Goal: Information Seeking & Learning: Learn about a topic

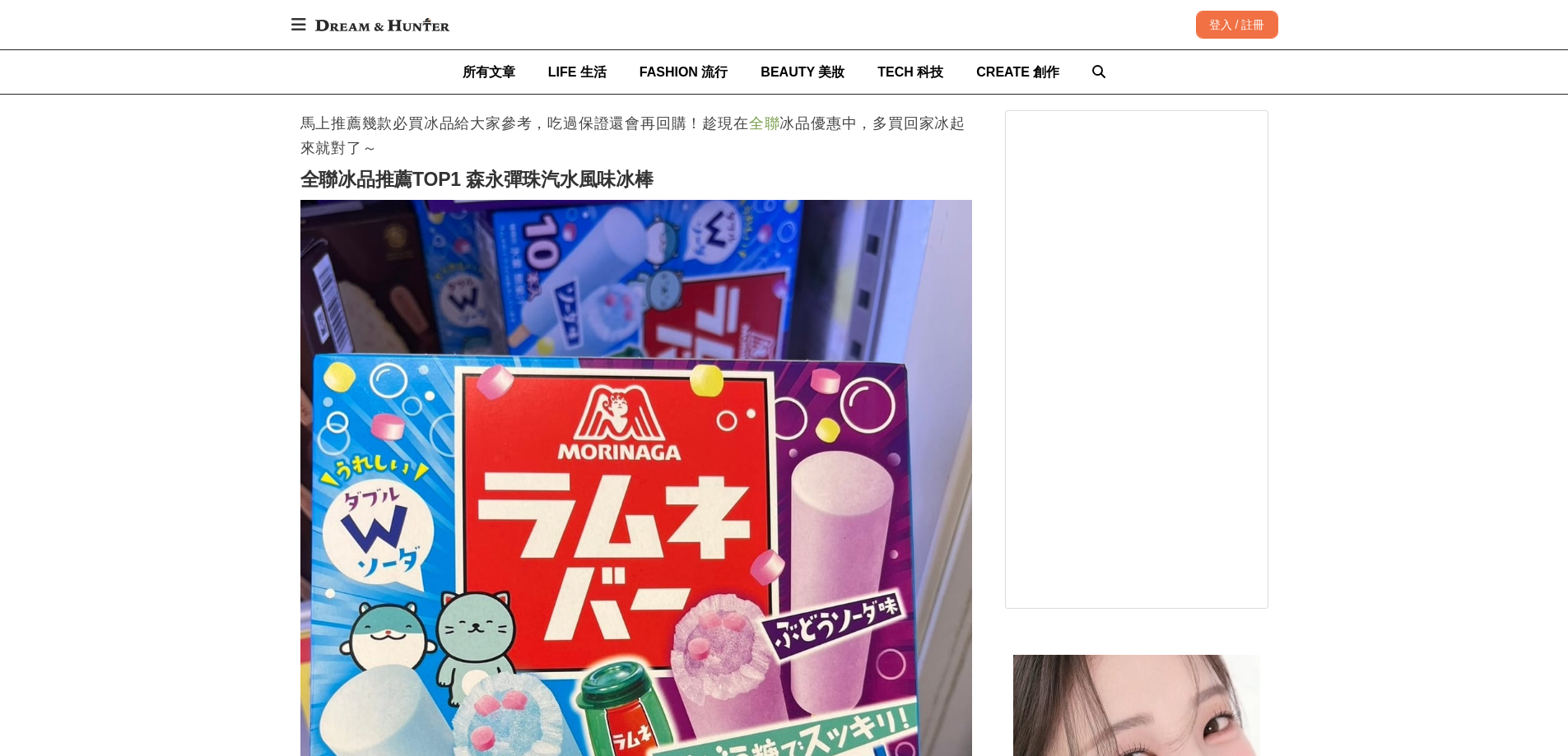
scroll to position [740, 0]
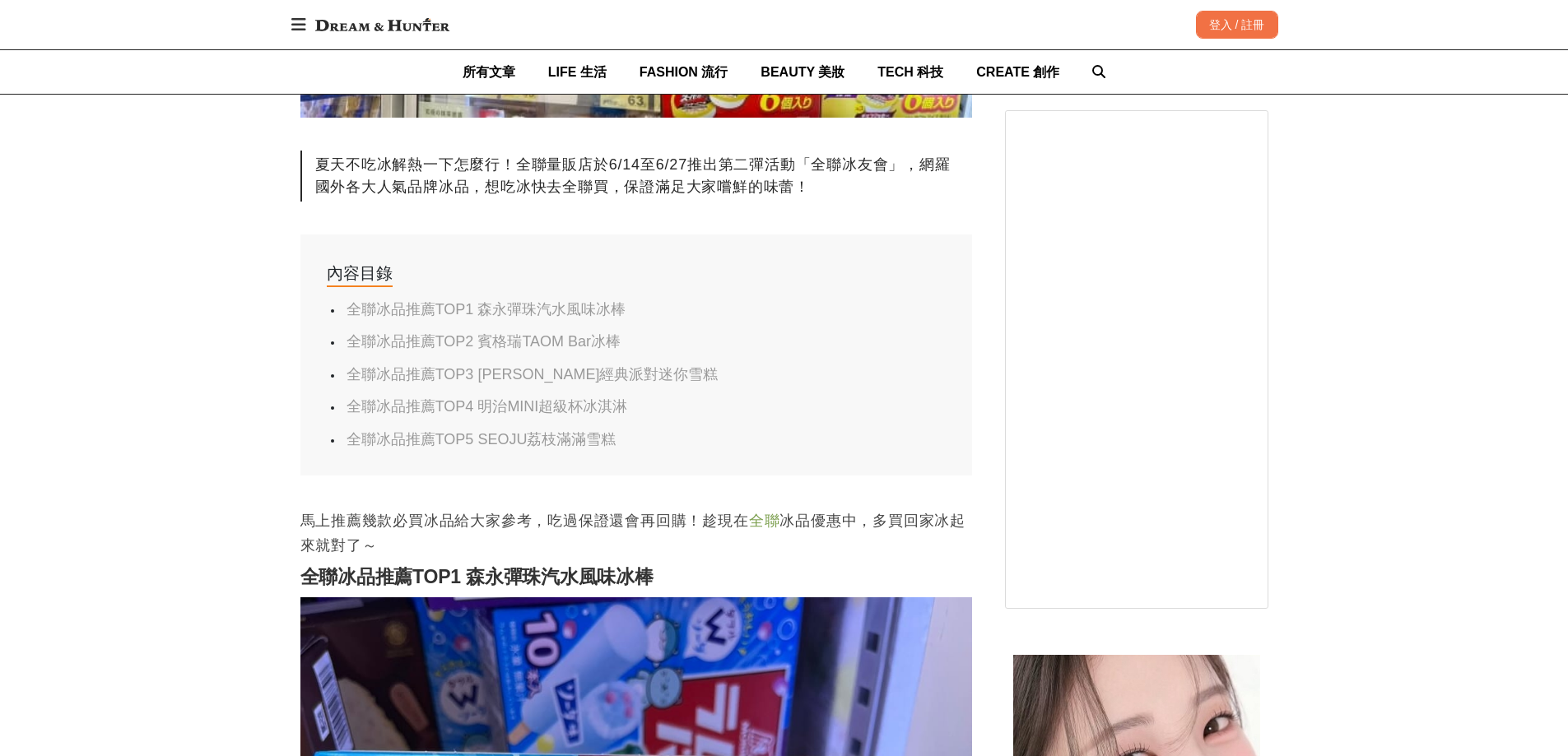
click at [468, 582] on h2 "全聯冰品推薦TOP1 森永彈珠汽水風味冰棒" at bounding box center [636, 577] width 672 height 23
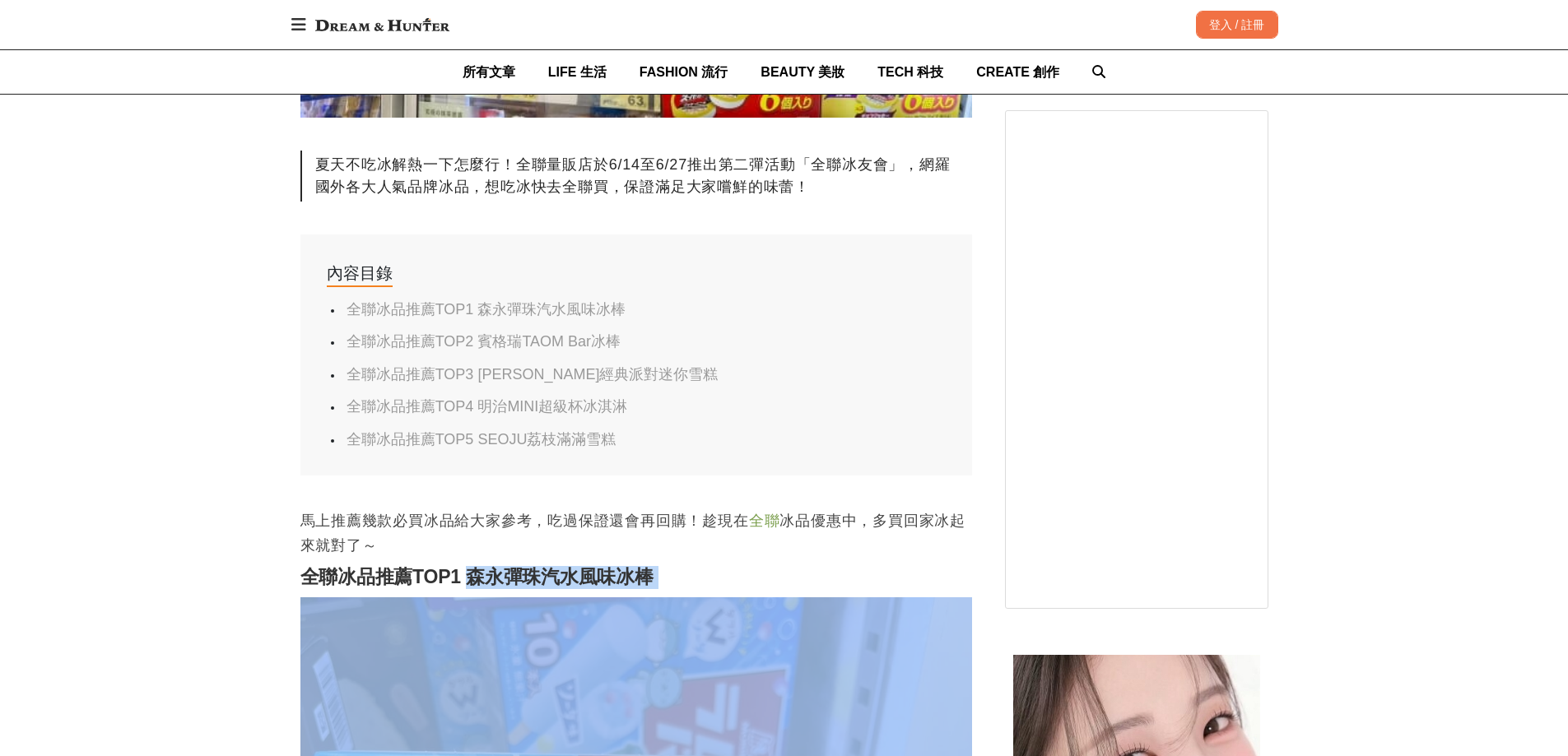
drag, startPoint x: 468, startPoint y: 582, endPoint x: 748, endPoint y: 583, distance: 280.0
click at [748, 583] on h2 "全聯冰品推薦TOP1 森永彈珠汽水風味冰棒" at bounding box center [636, 577] width 672 height 23
copy h2 "森永彈珠汽水風味冰棒"
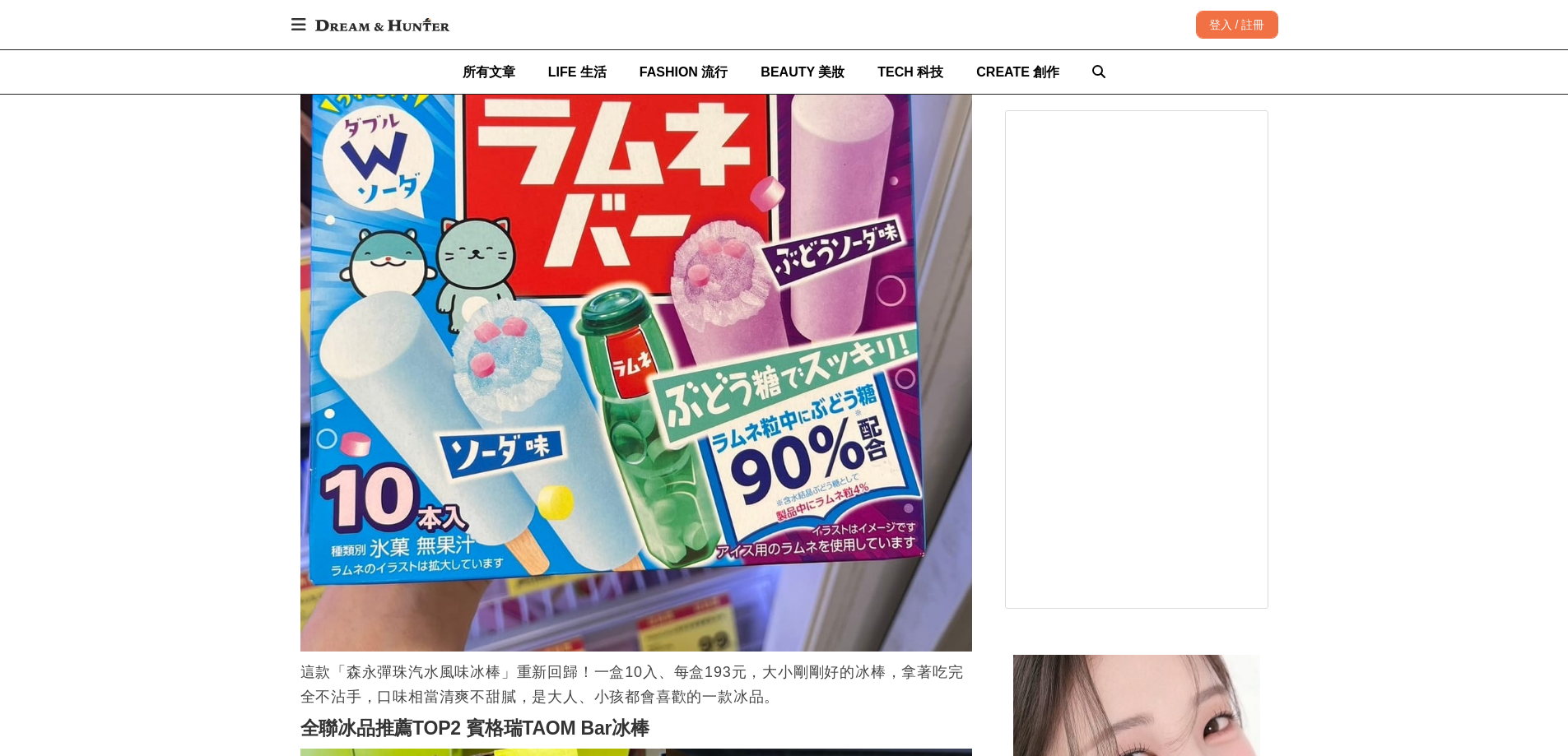
scroll to position [1728, 0]
